Goal: Task Accomplishment & Management: Complete application form

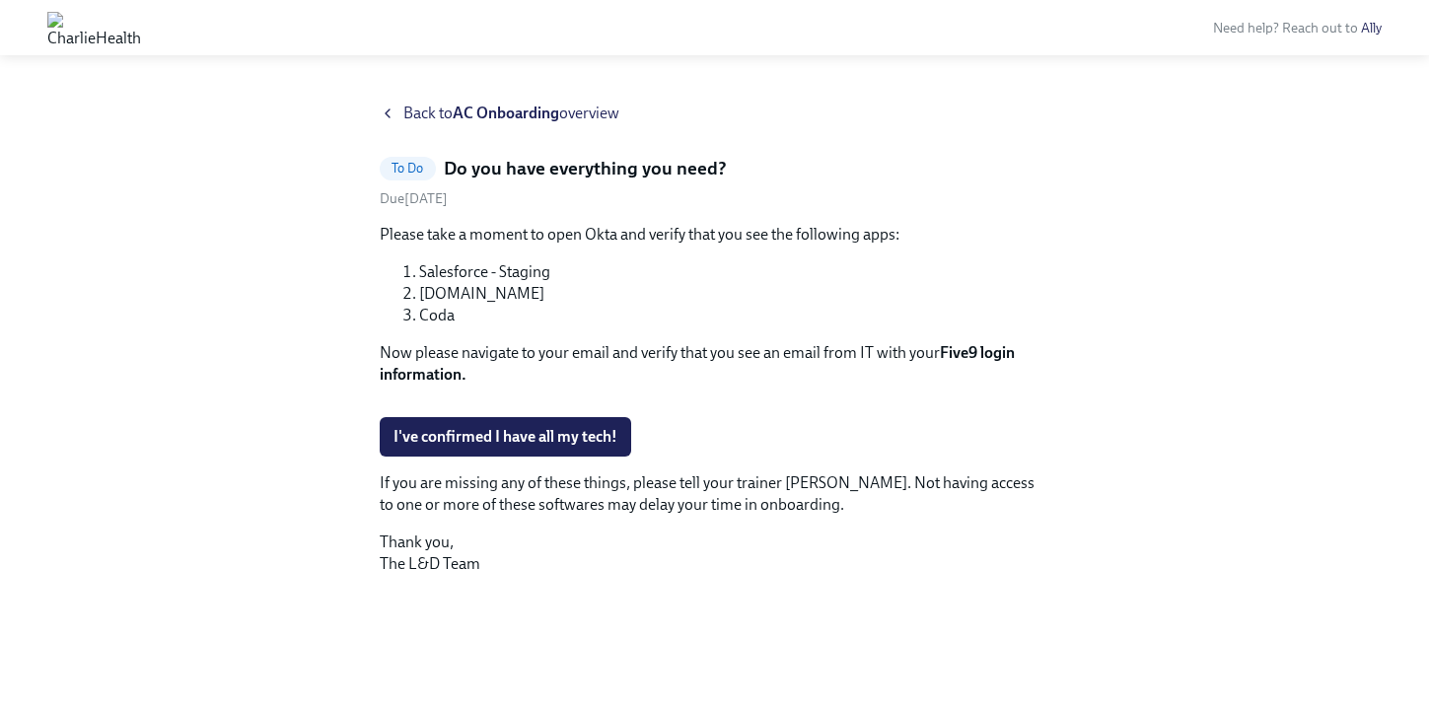
scroll to position [313, 0]
click at [549, 447] on span "I've confirmed I have all my tech!" at bounding box center [505, 437] width 224 height 20
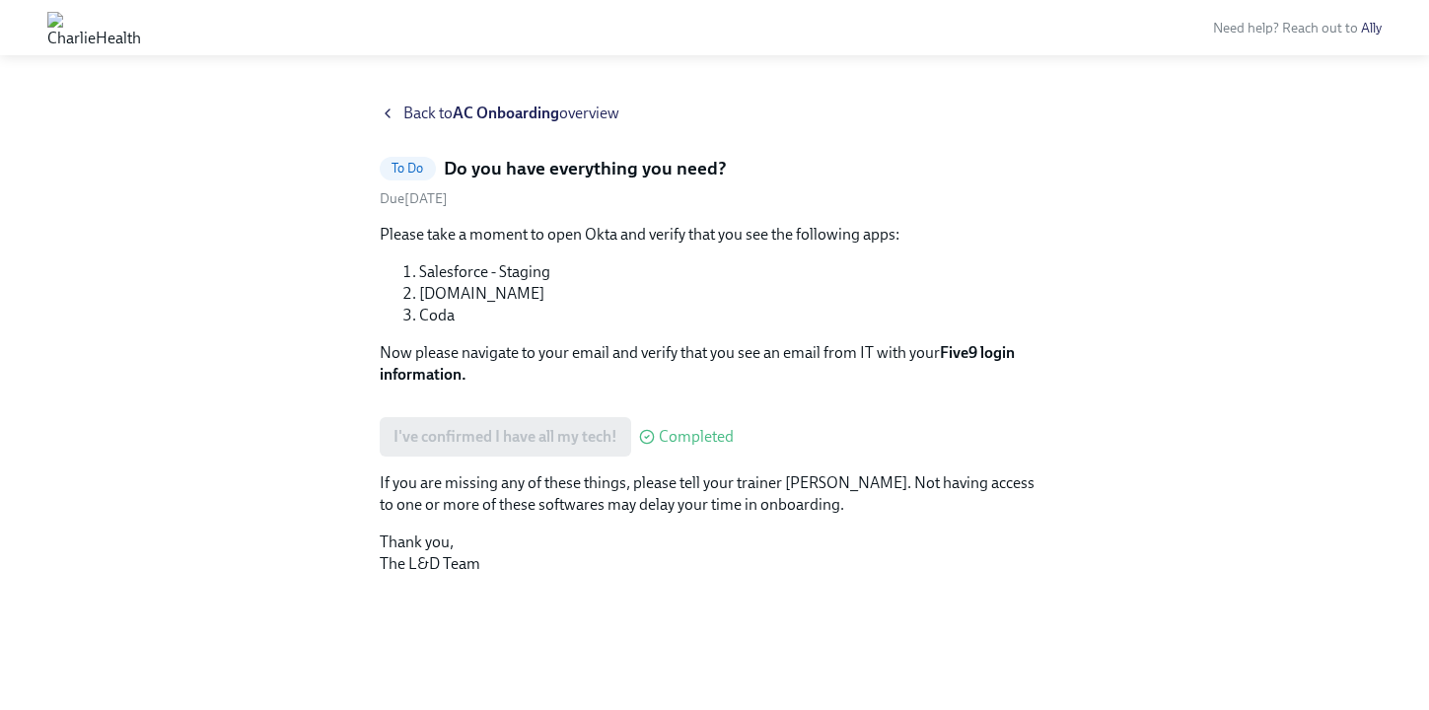
scroll to position [0, 0]
click at [1255, 313] on div "Back to AC Onboarding overview Done Do you have everything you need? Completed …" at bounding box center [715, 383] width 1366 height 560
